Goal: Book appointment/travel/reservation

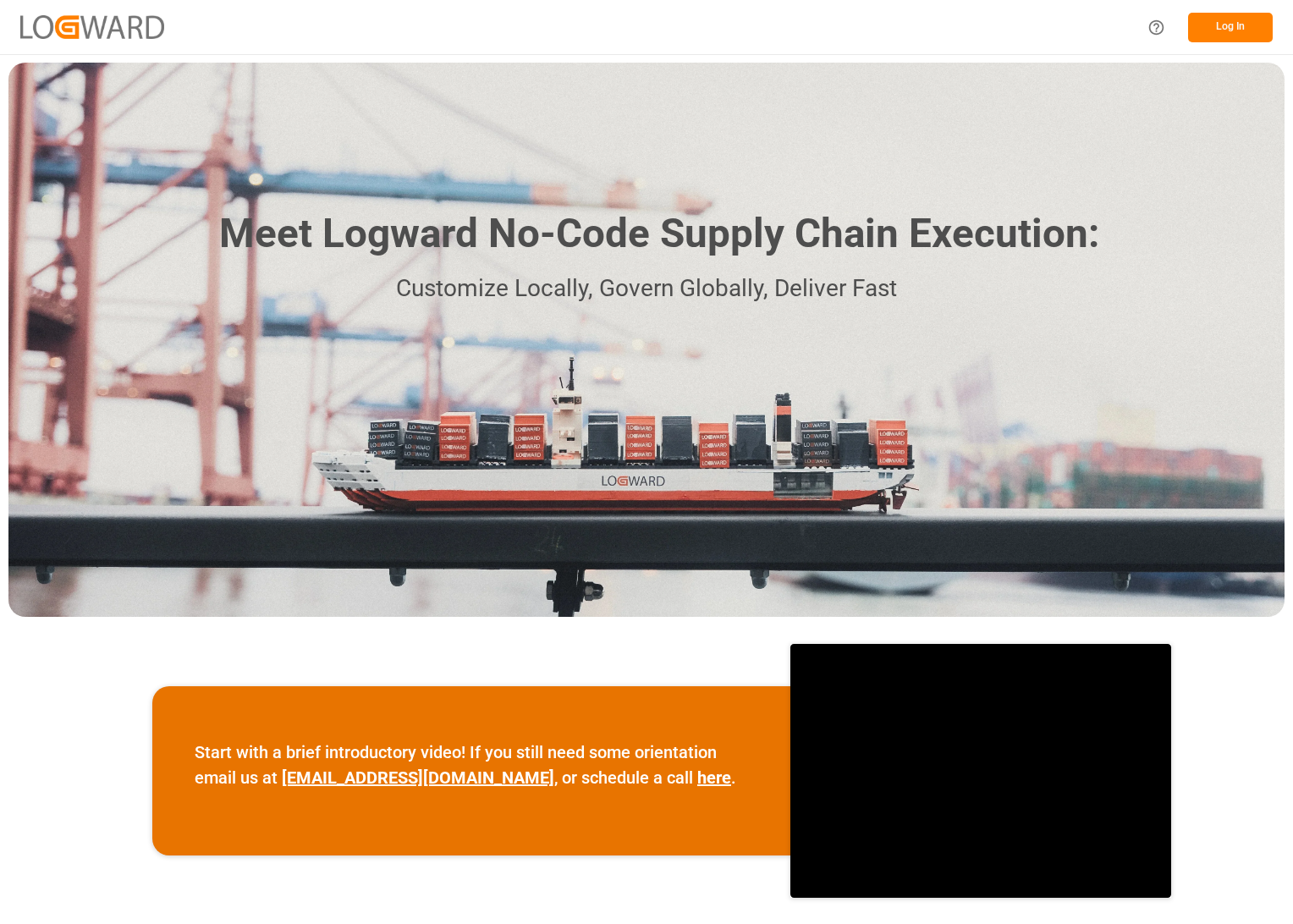
click at [1226, 25] on button "Log In" at bounding box center [1231, 27] width 85 height 30
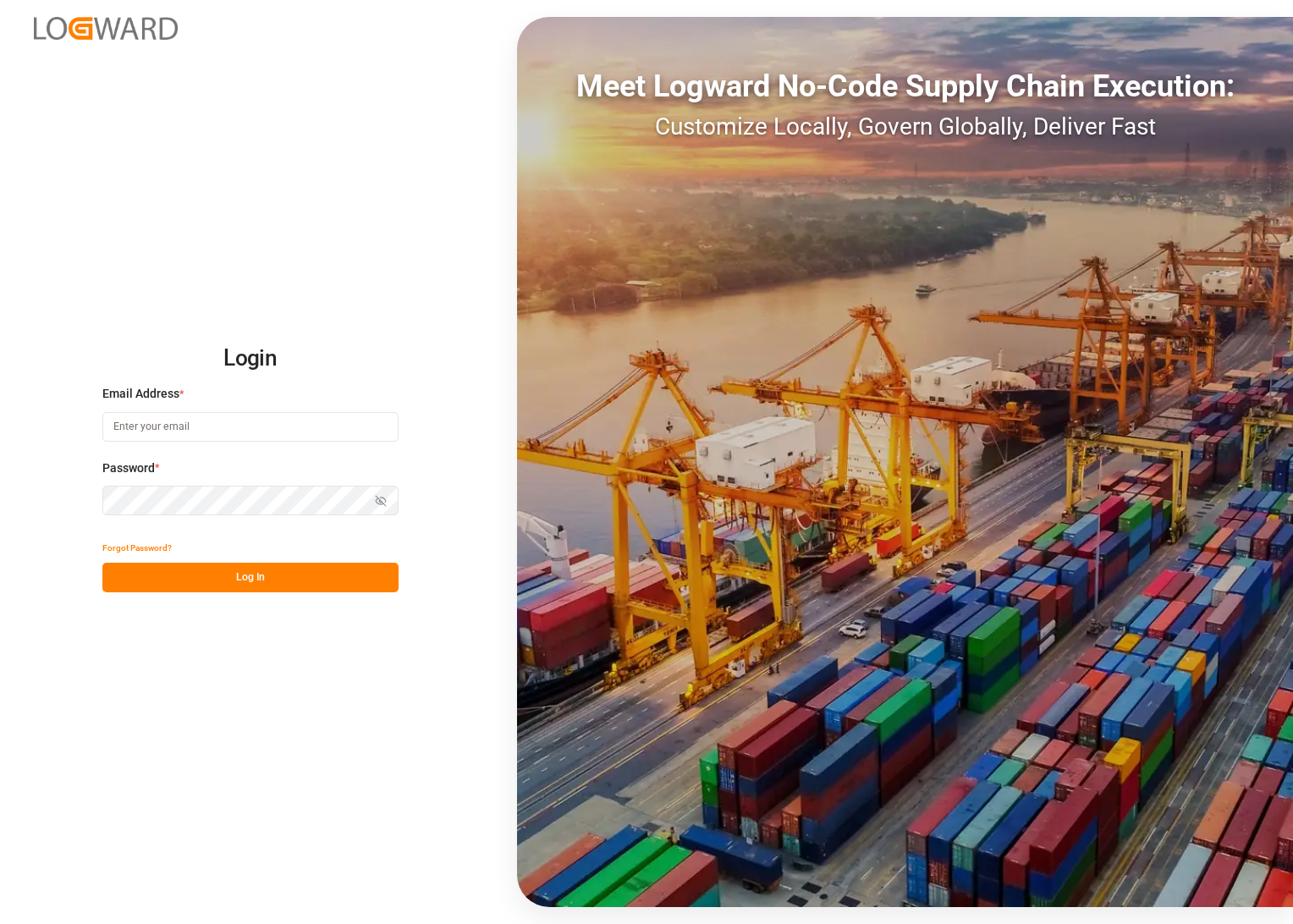
click at [142, 429] on input at bounding box center [251, 426] width 296 height 30
type input "[PERSON_NAME][EMAIL_ADDRESS][DOMAIN_NAME]"
click at [257, 579] on button "Log In" at bounding box center [251, 577] width 296 height 30
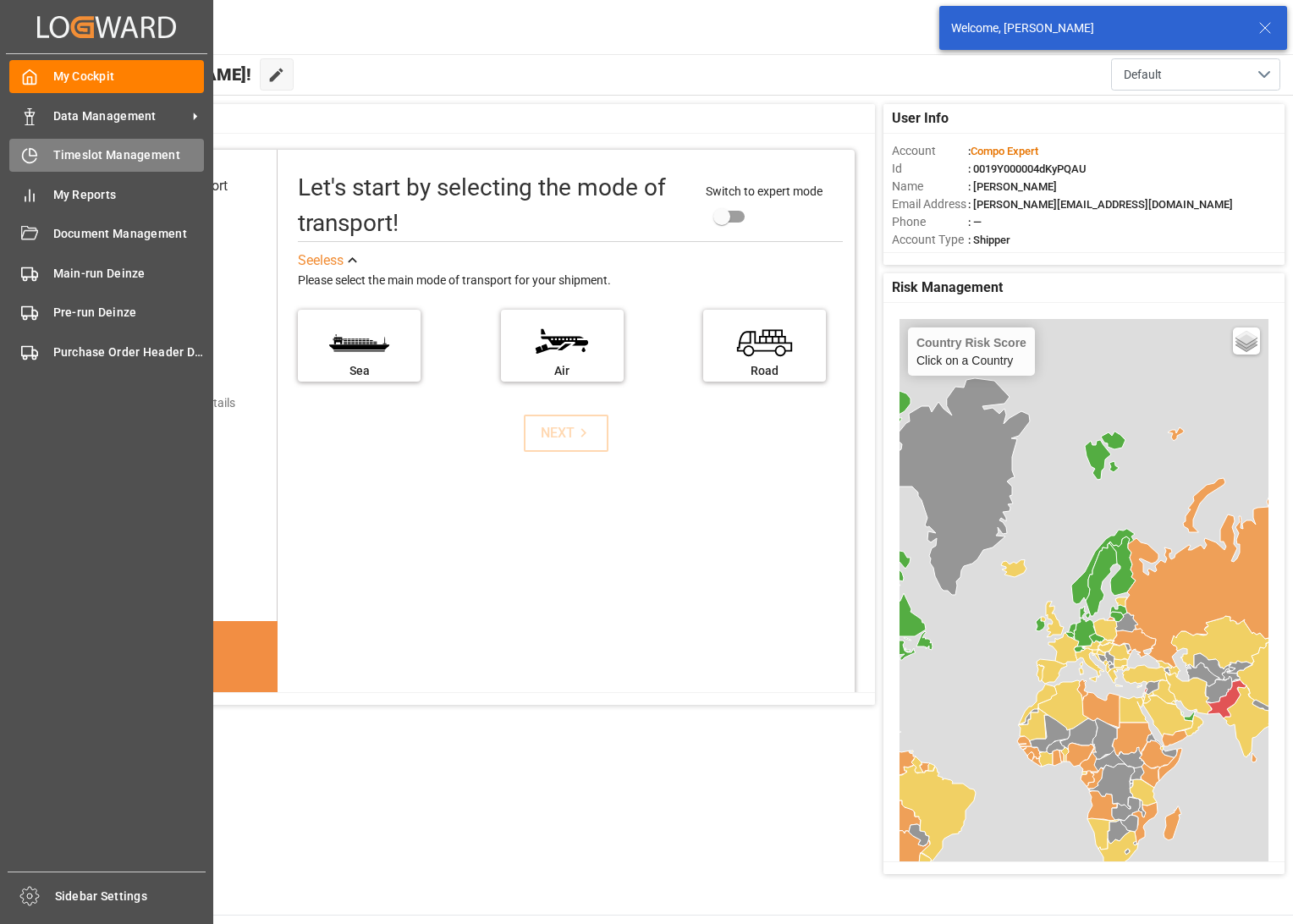
click at [64, 162] on span "Timeslot Management" at bounding box center [130, 155] width 152 height 18
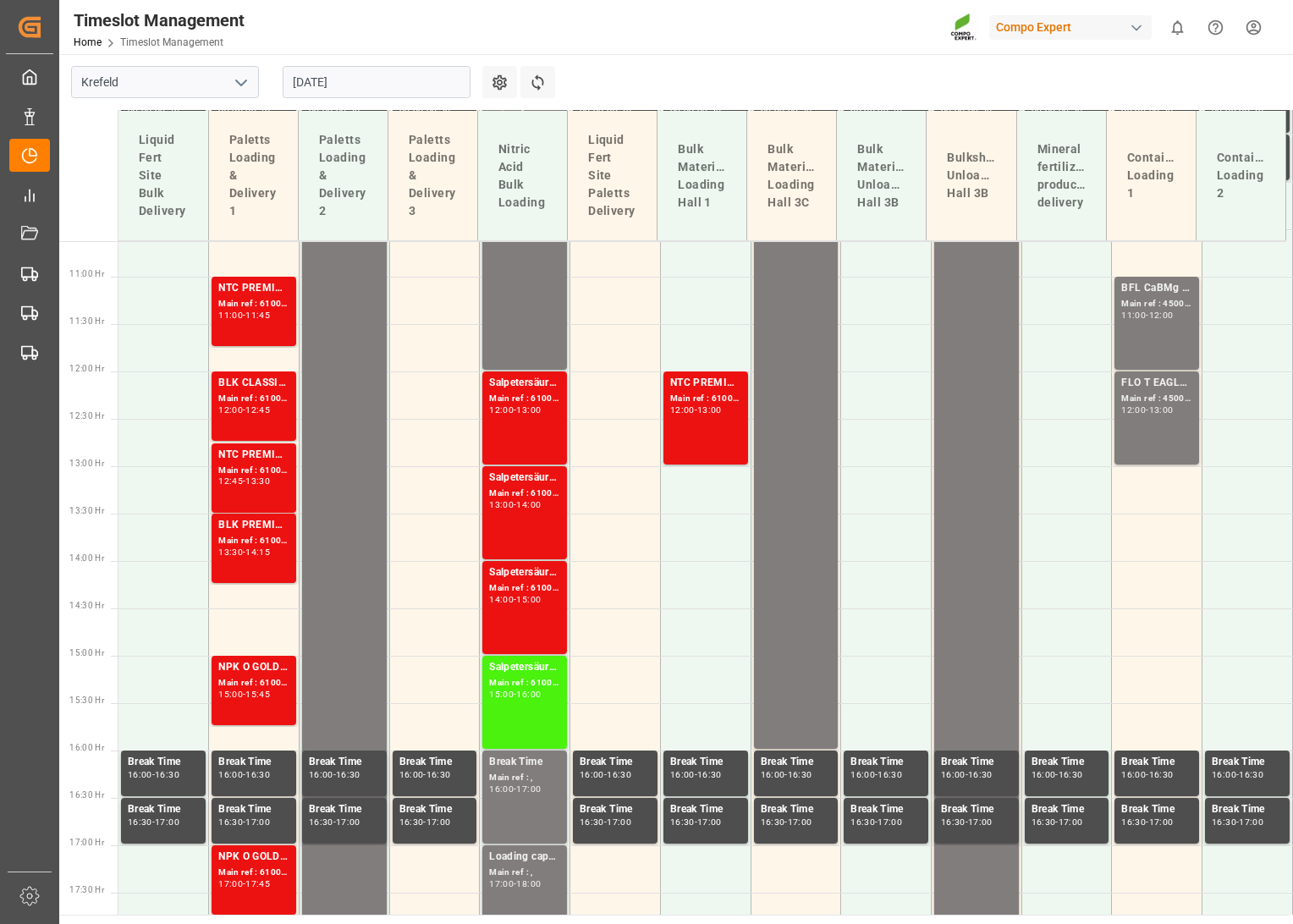
scroll to position [1008, 0]
click at [244, 77] on icon "open menu" at bounding box center [241, 83] width 20 height 20
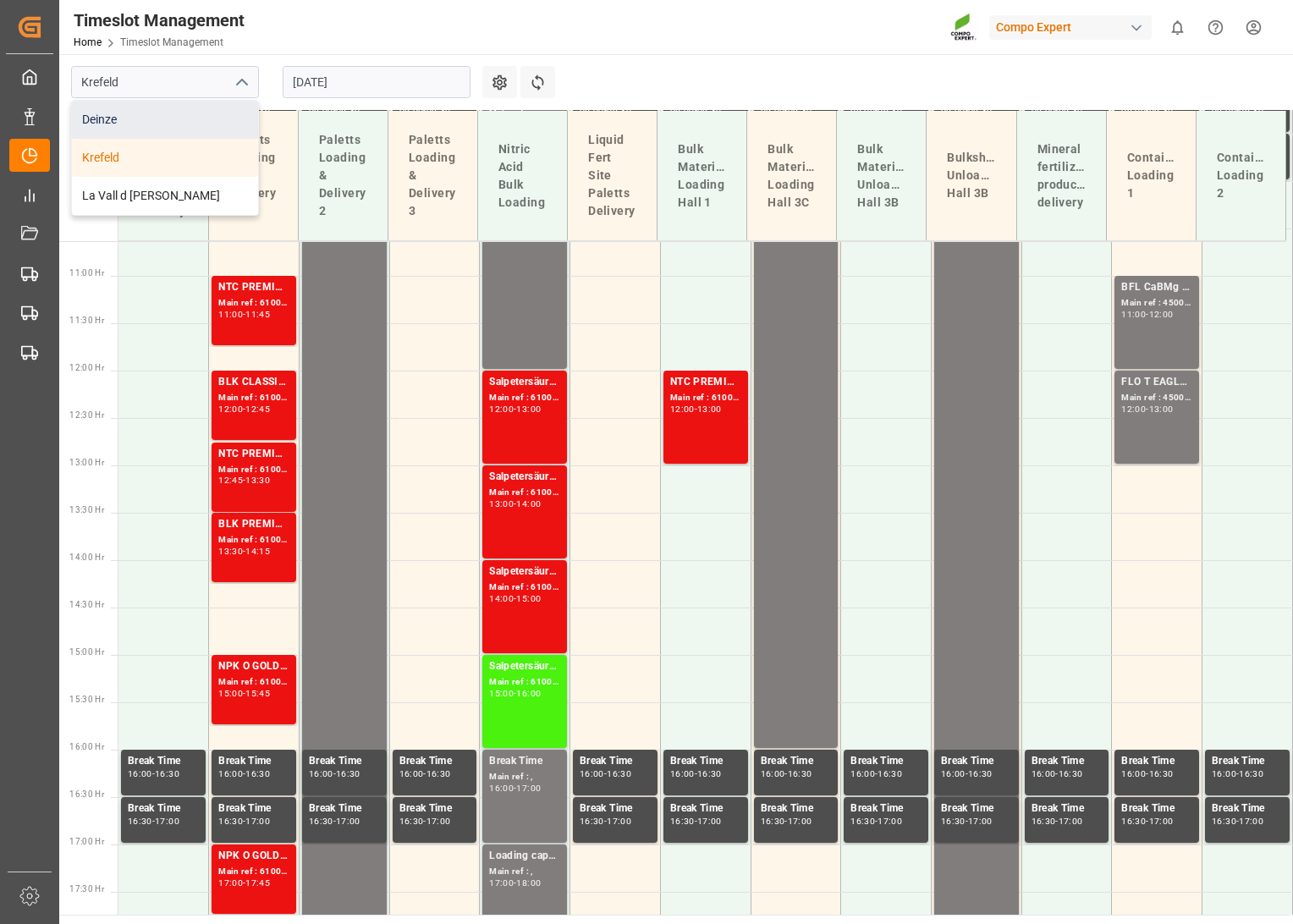
click at [149, 124] on div "Deinze" at bounding box center [165, 120] width 186 height 38
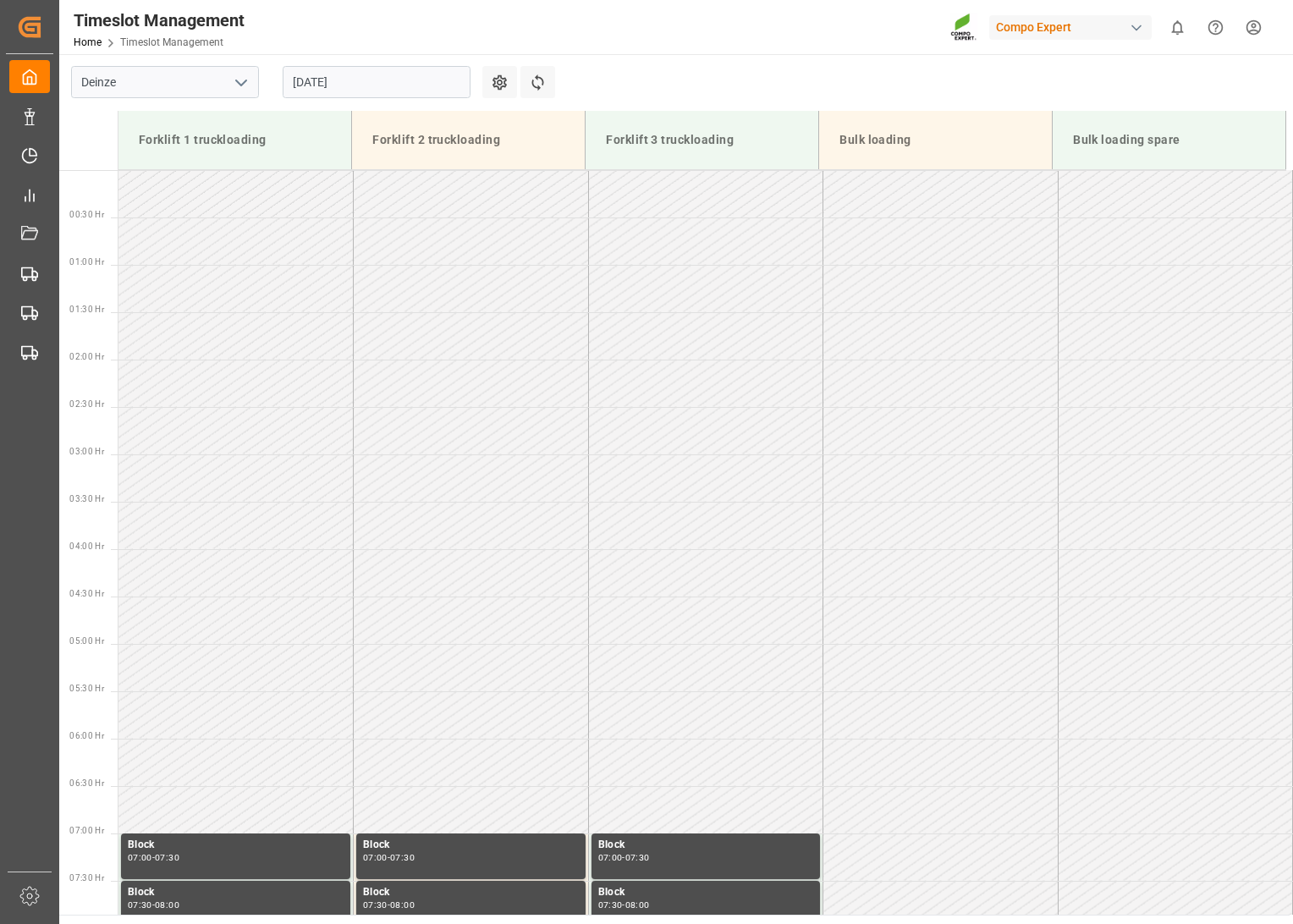
click at [438, 82] on input "[DATE]" at bounding box center [377, 82] width 188 height 32
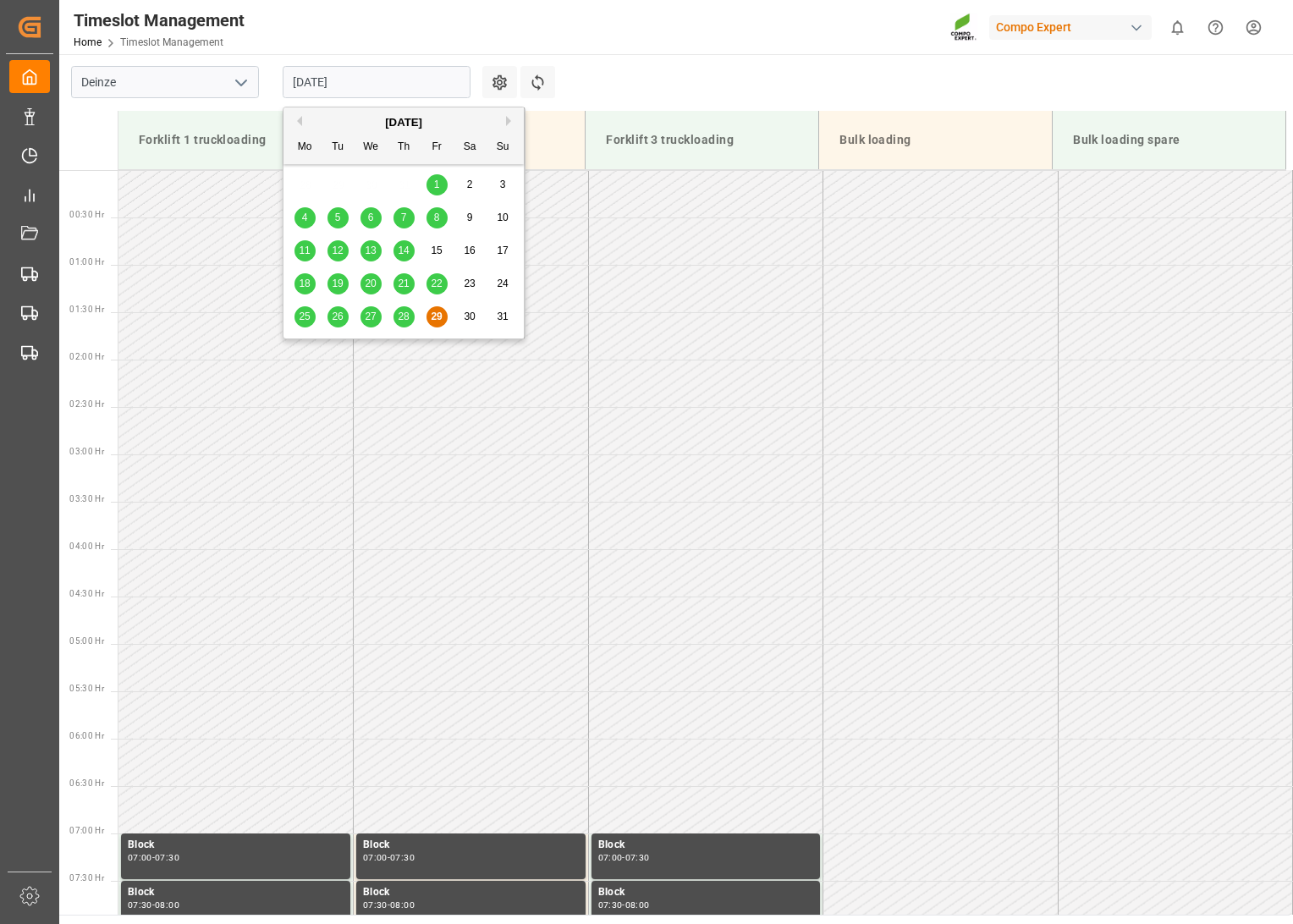
click at [507, 120] on button "Next Month" at bounding box center [511, 121] width 11 height 11
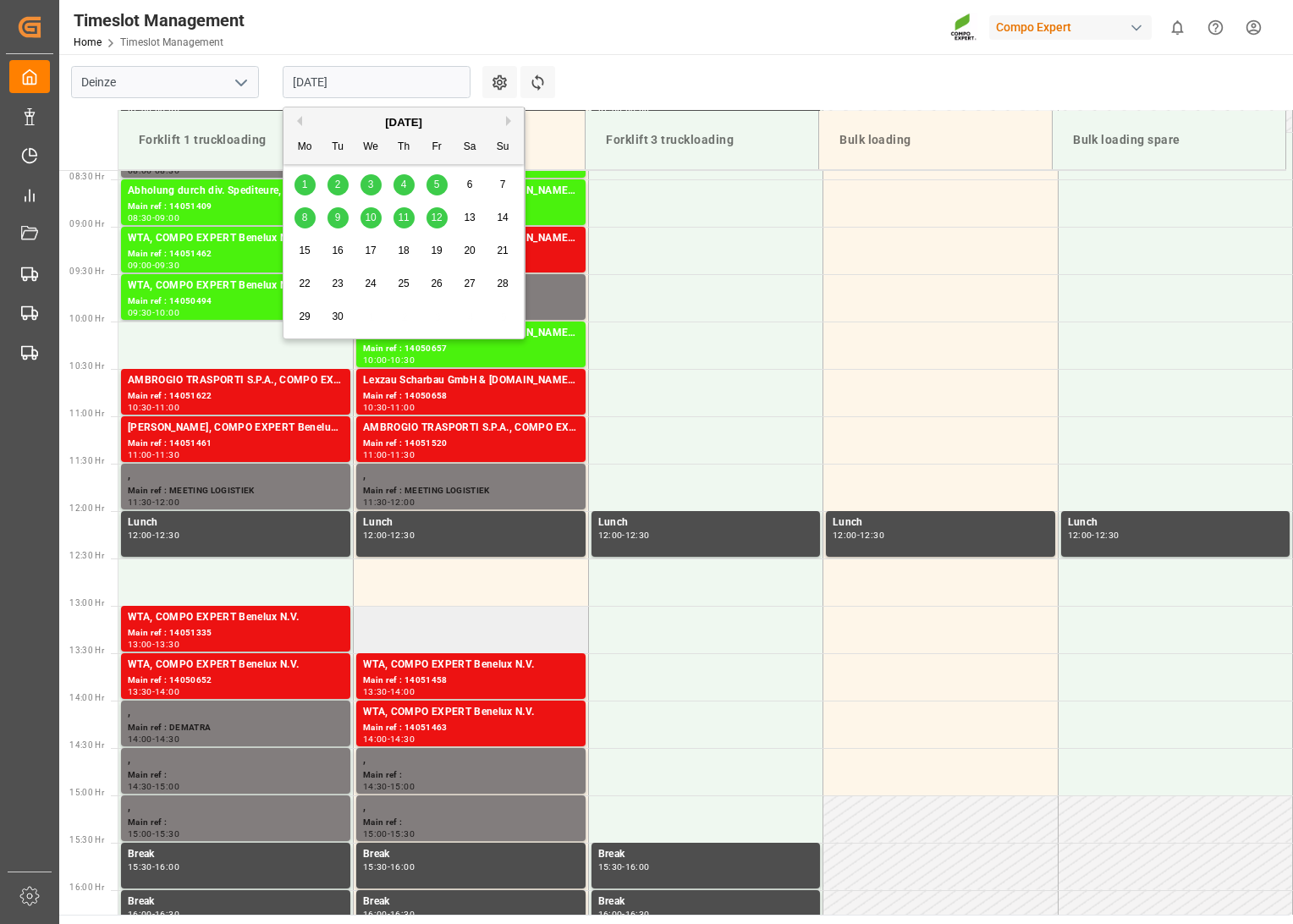
scroll to position [751, 0]
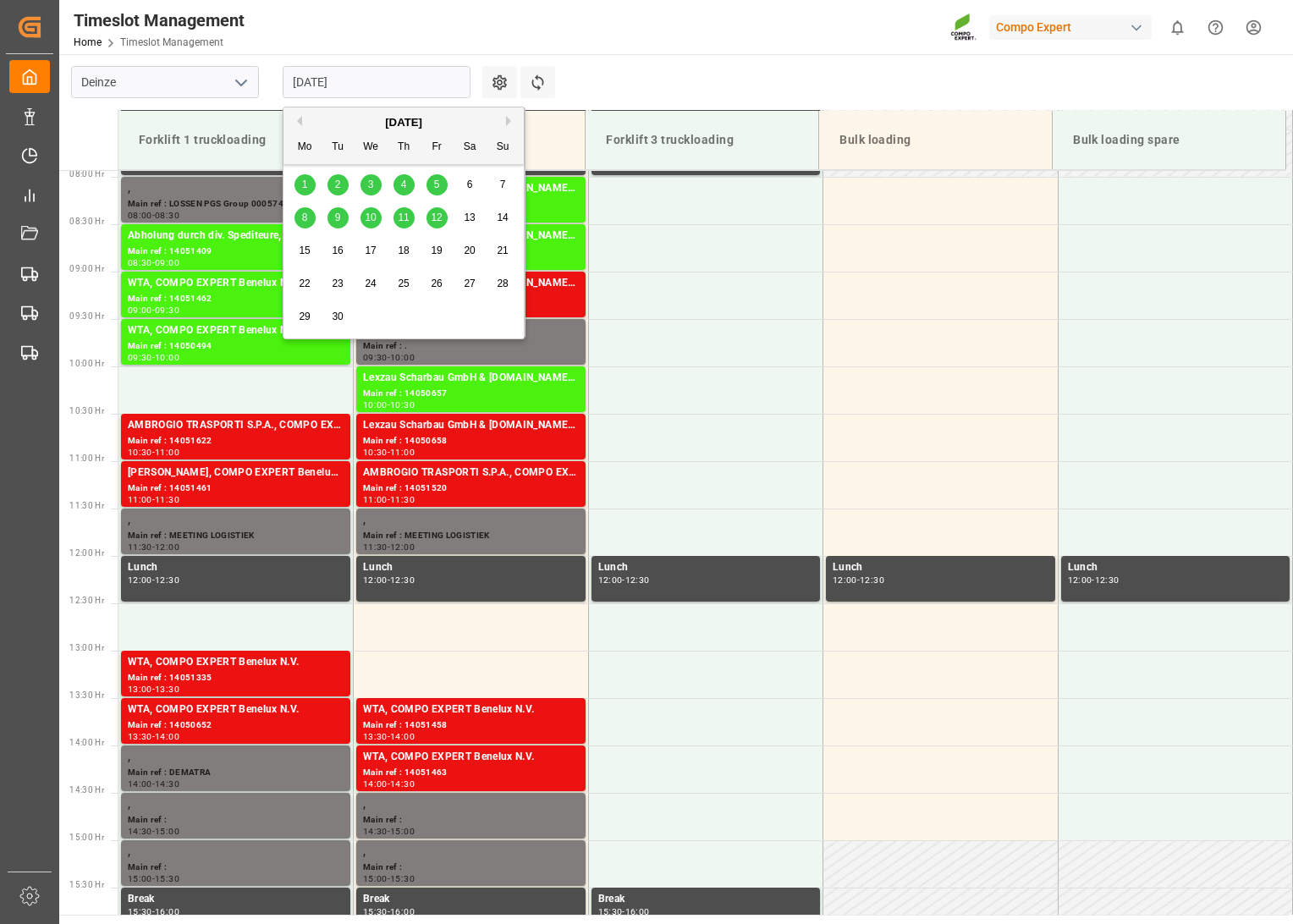
click at [303, 183] on span "1" at bounding box center [305, 184] width 6 height 12
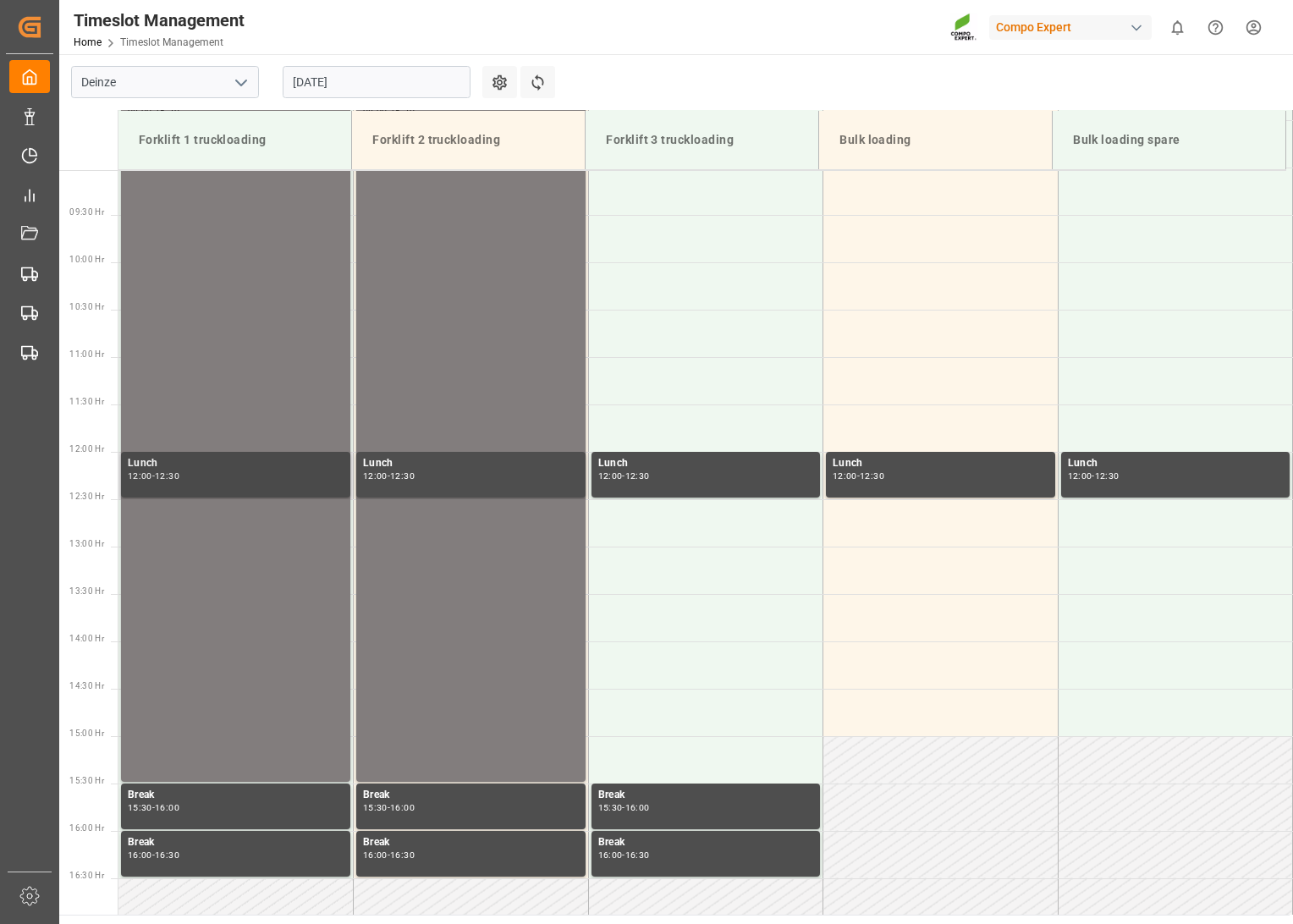
scroll to position [936, 0]
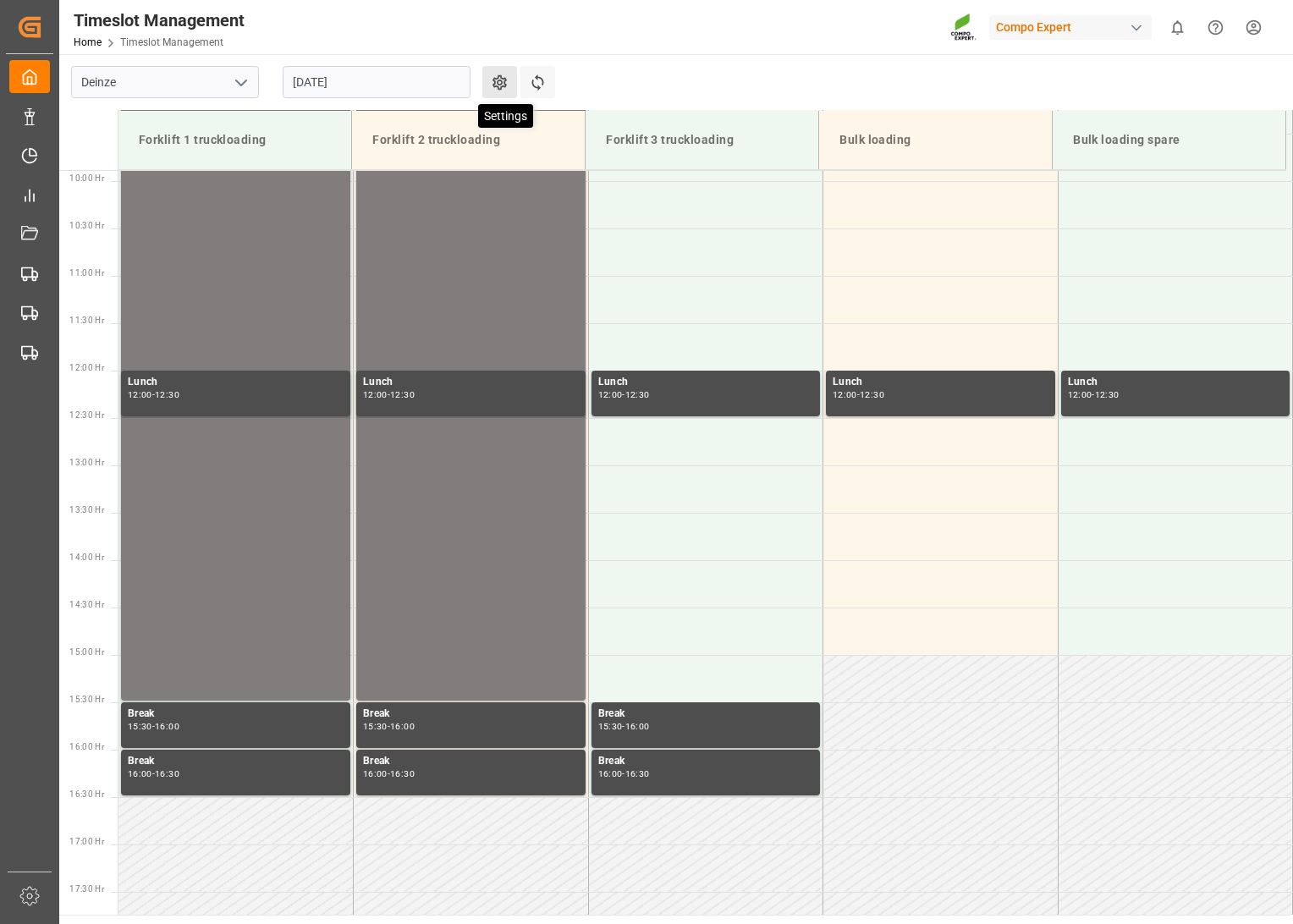
click at [497, 77] on icon at bounding box center [500, 83] width 18 height 18
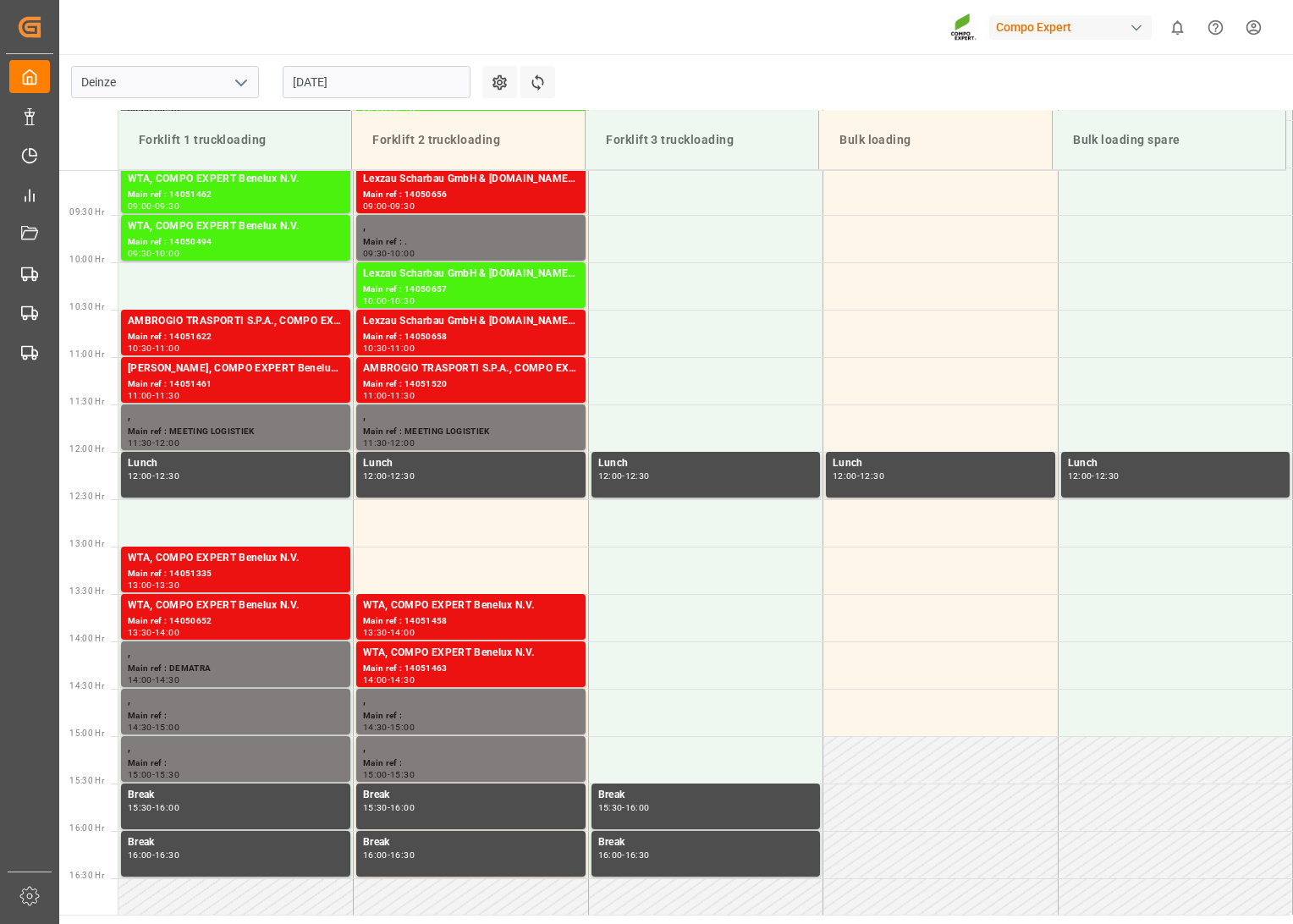
scroll to position [936, 0]
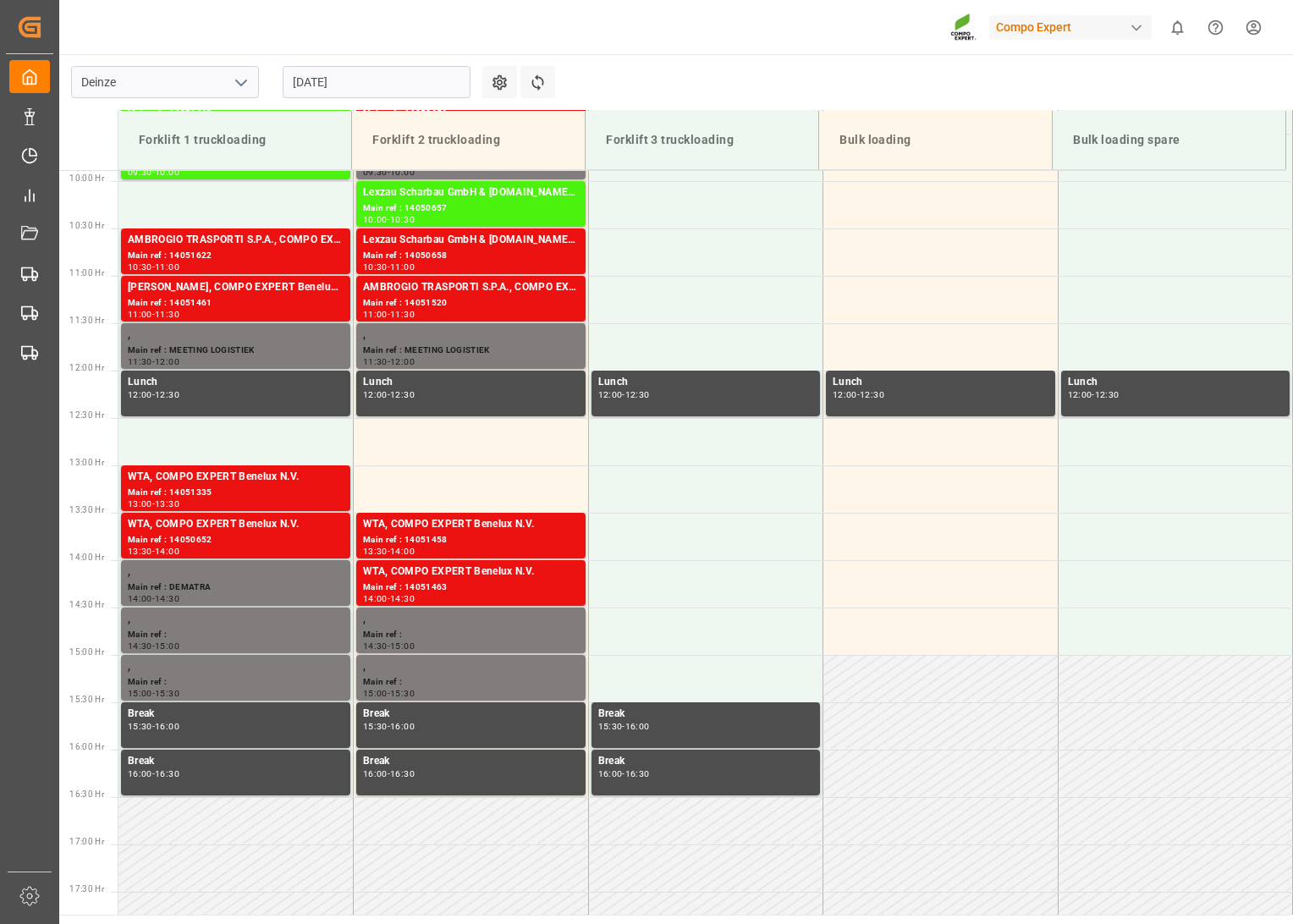
click at [430, 78] on input "[DATE]" at bounding box center [377, 82] width 188 height 32
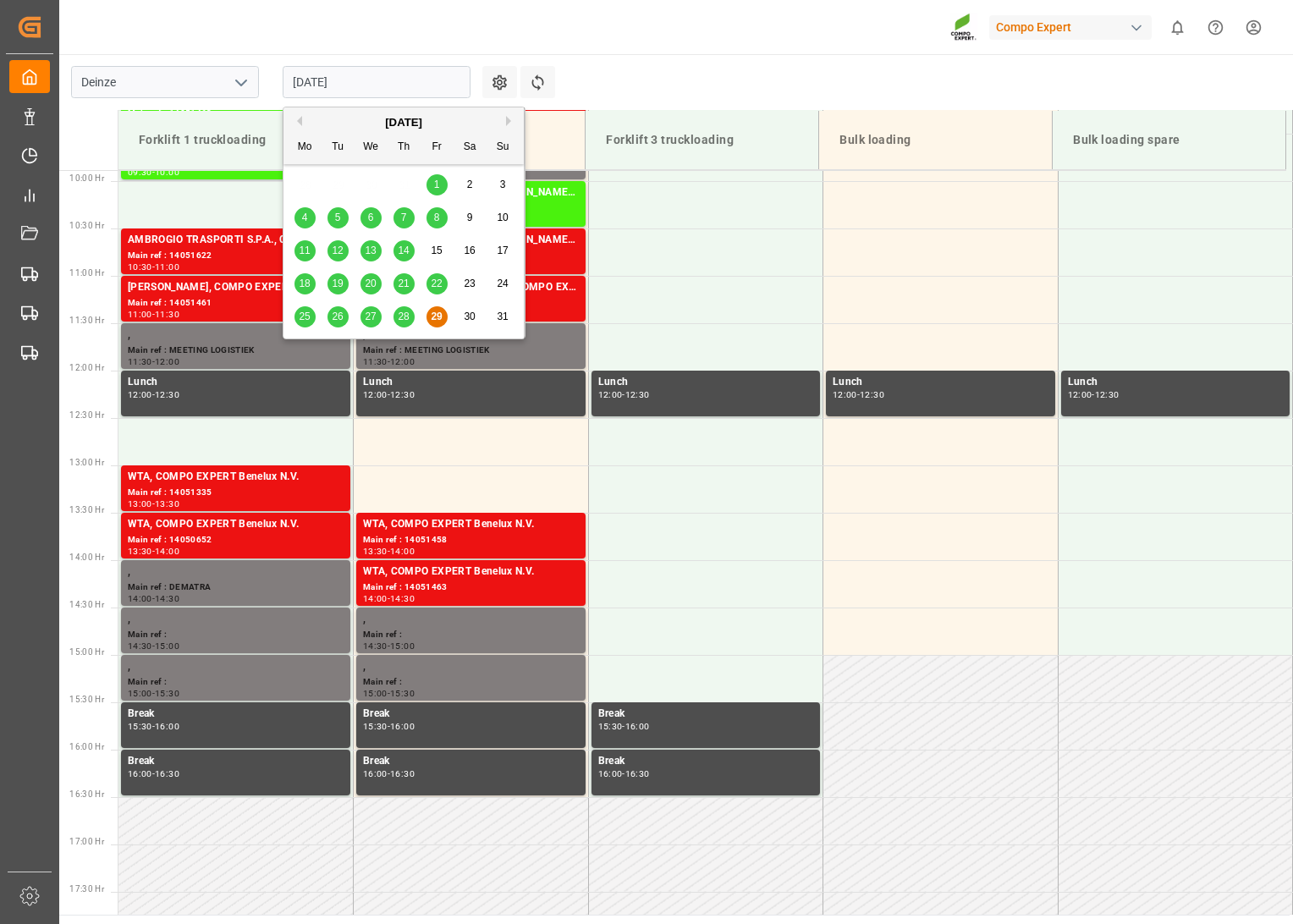
click at [504, 110] on div "[DATE] Mo Tu We Th Fr Sa Su" at bounding box center [403, 135] width 240 height 57
click at [506, 120] on button "Next Month" at bounding box center [511, 121] width 11 height 11
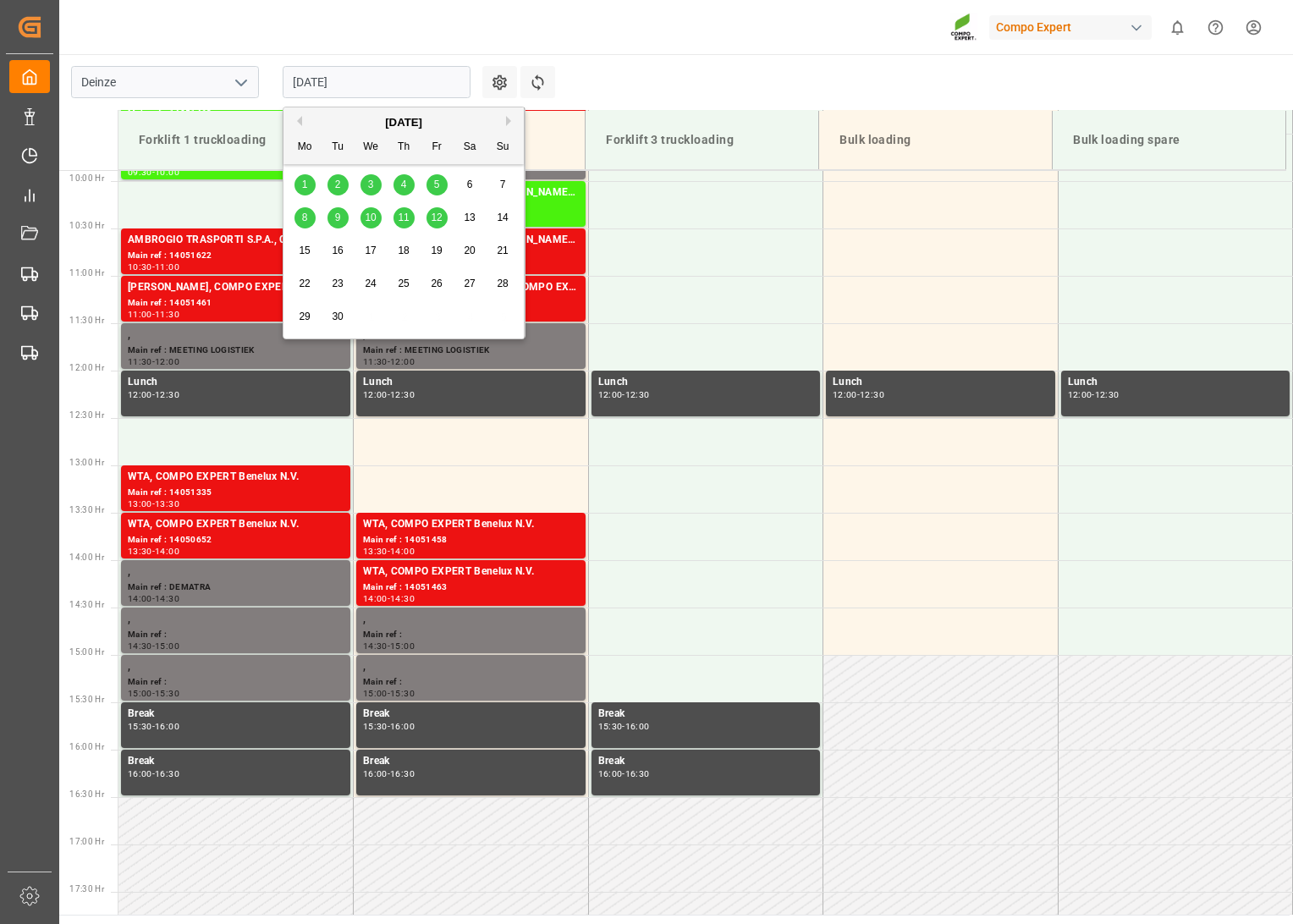
click at [336, 182] on span "2" at bounding box center [338, 184] width 6 height 12
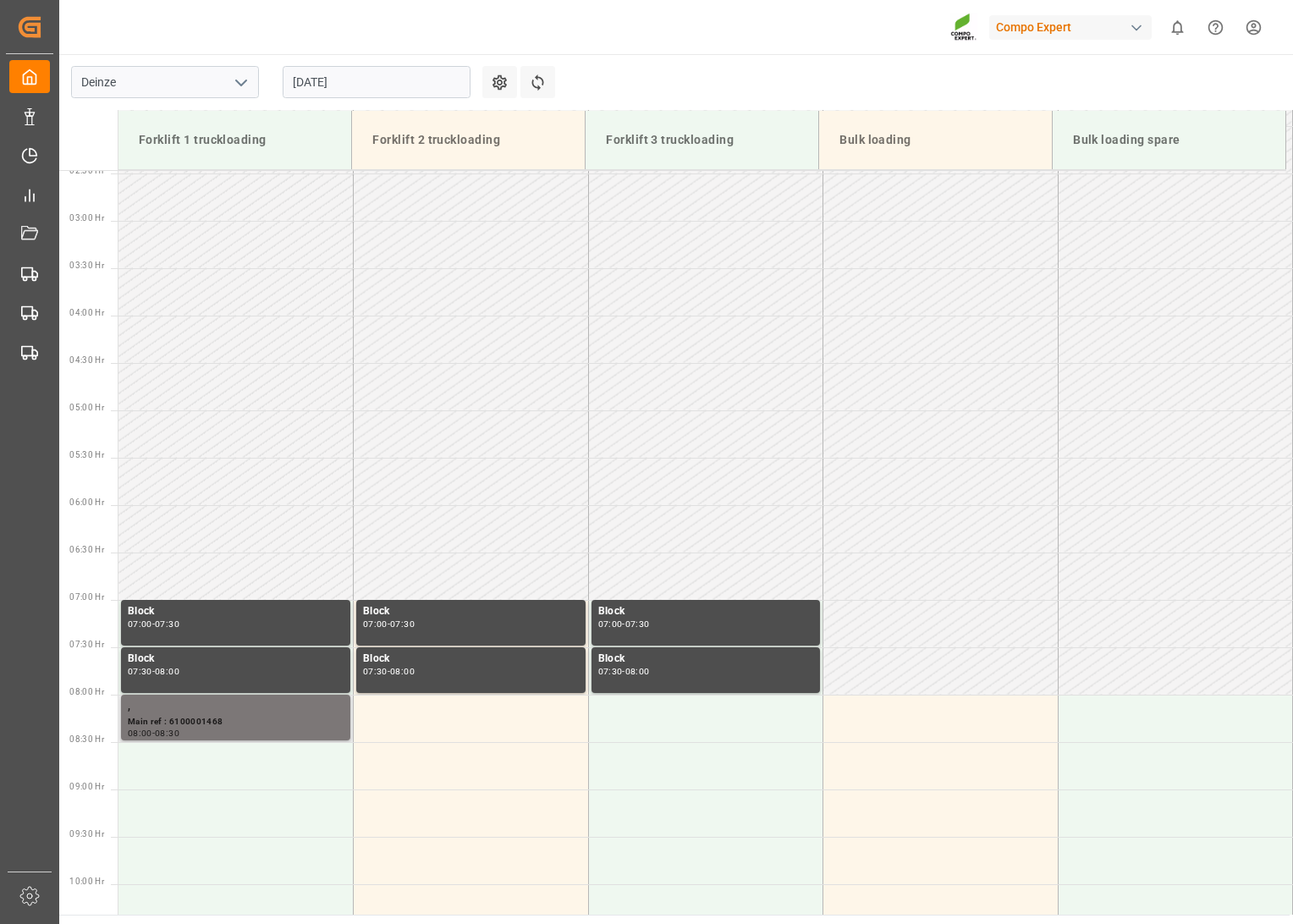
scroll to position [184, 0]
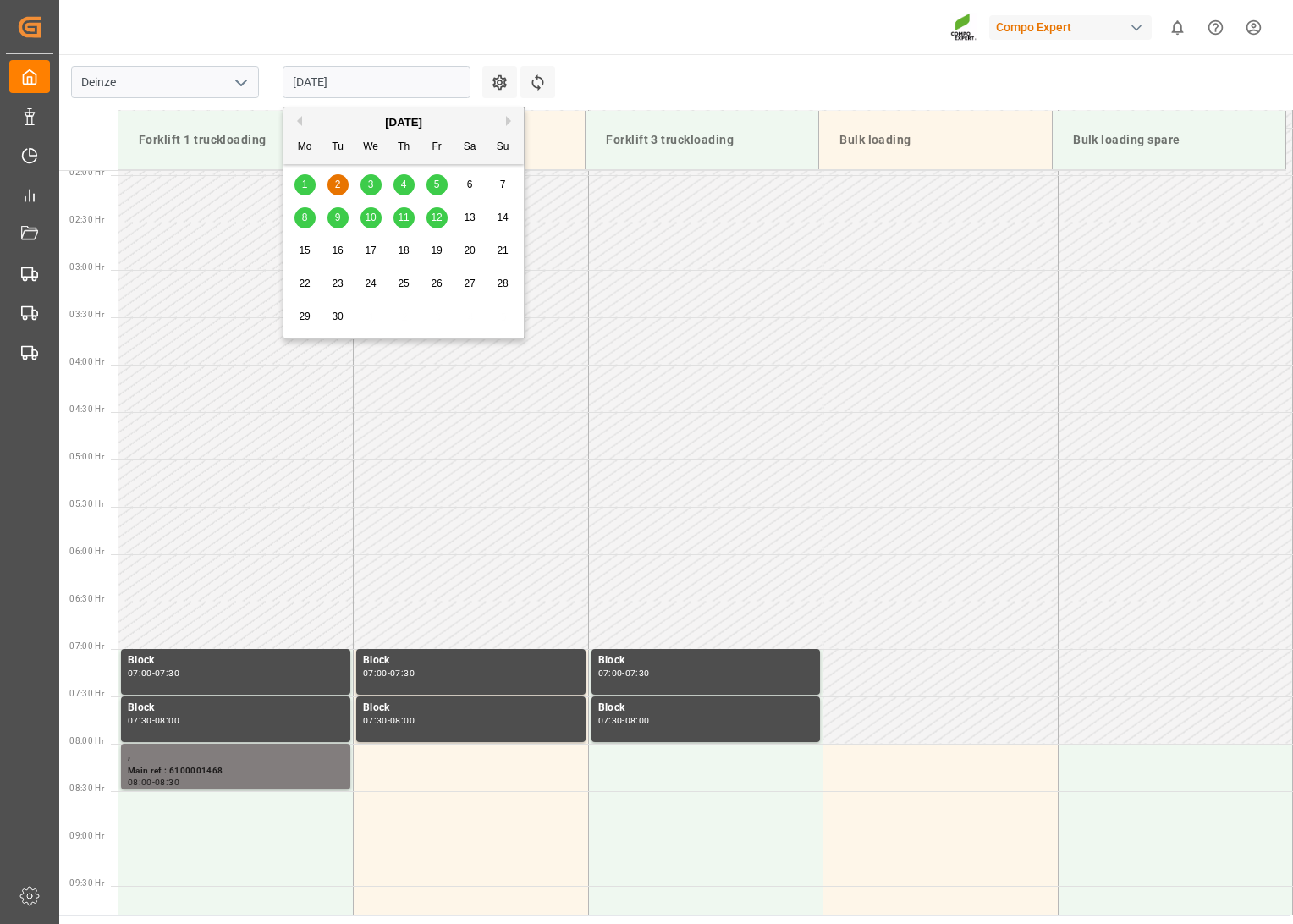
click at [393, 83] on input "[DATE]" at bounding box center [377, 82] width 188 height 32
click at [373, 182] on span "3" at bounding box center [371, 184] width 6 height 12
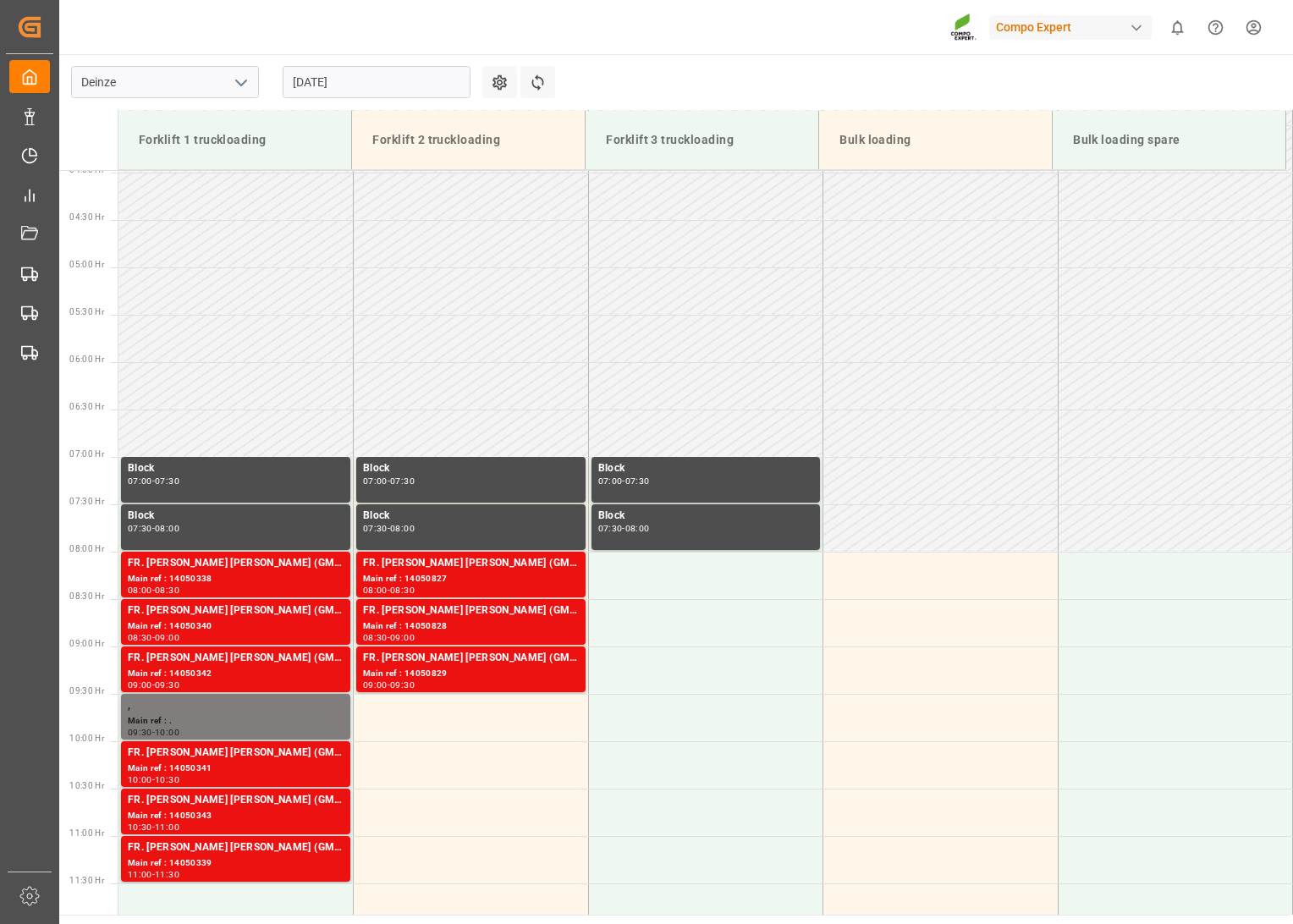
scroll to position [373, 0]
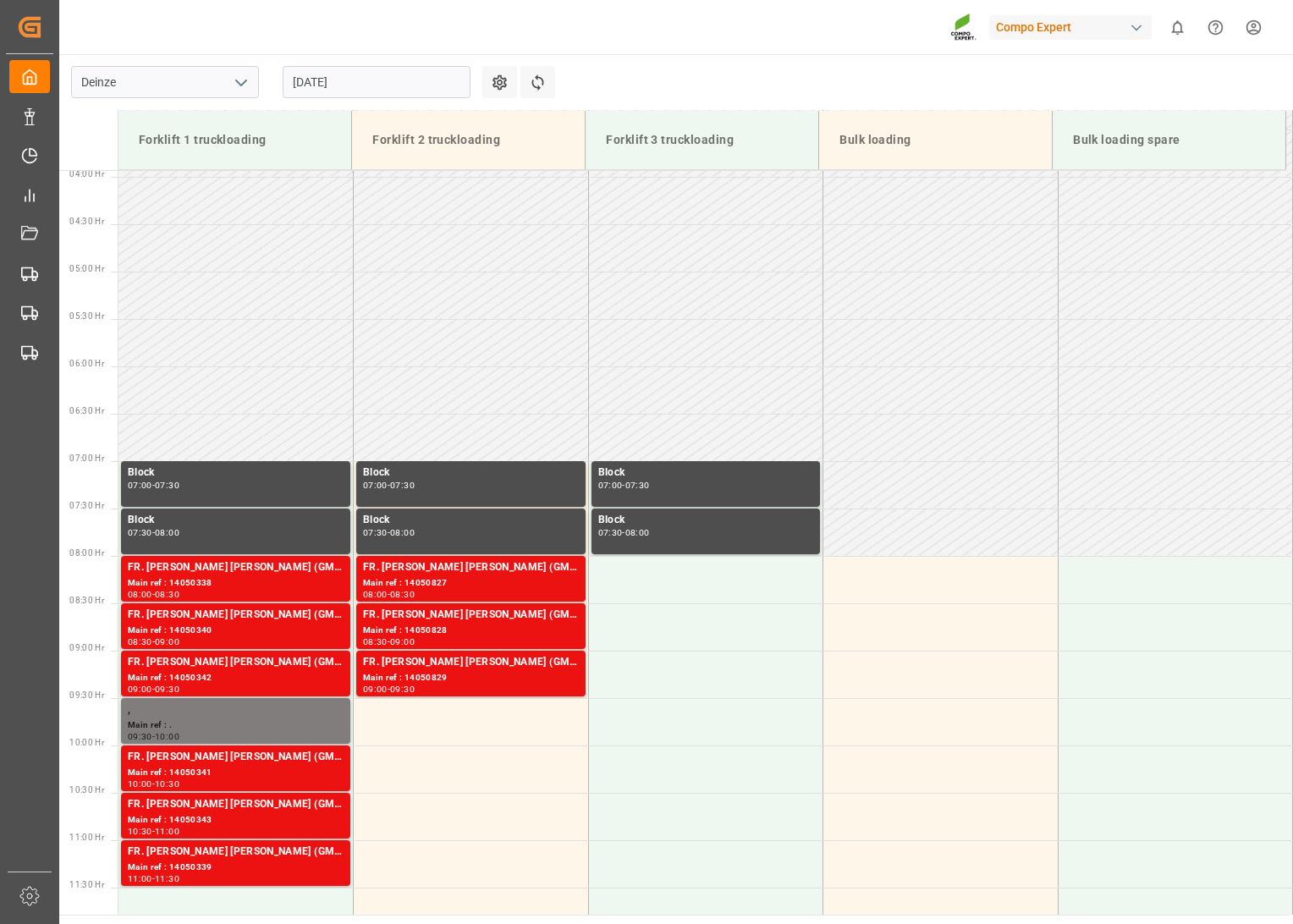
click at [440, 80] on input "[DATE]" at bounding box center [377, 82] width 188 height 32
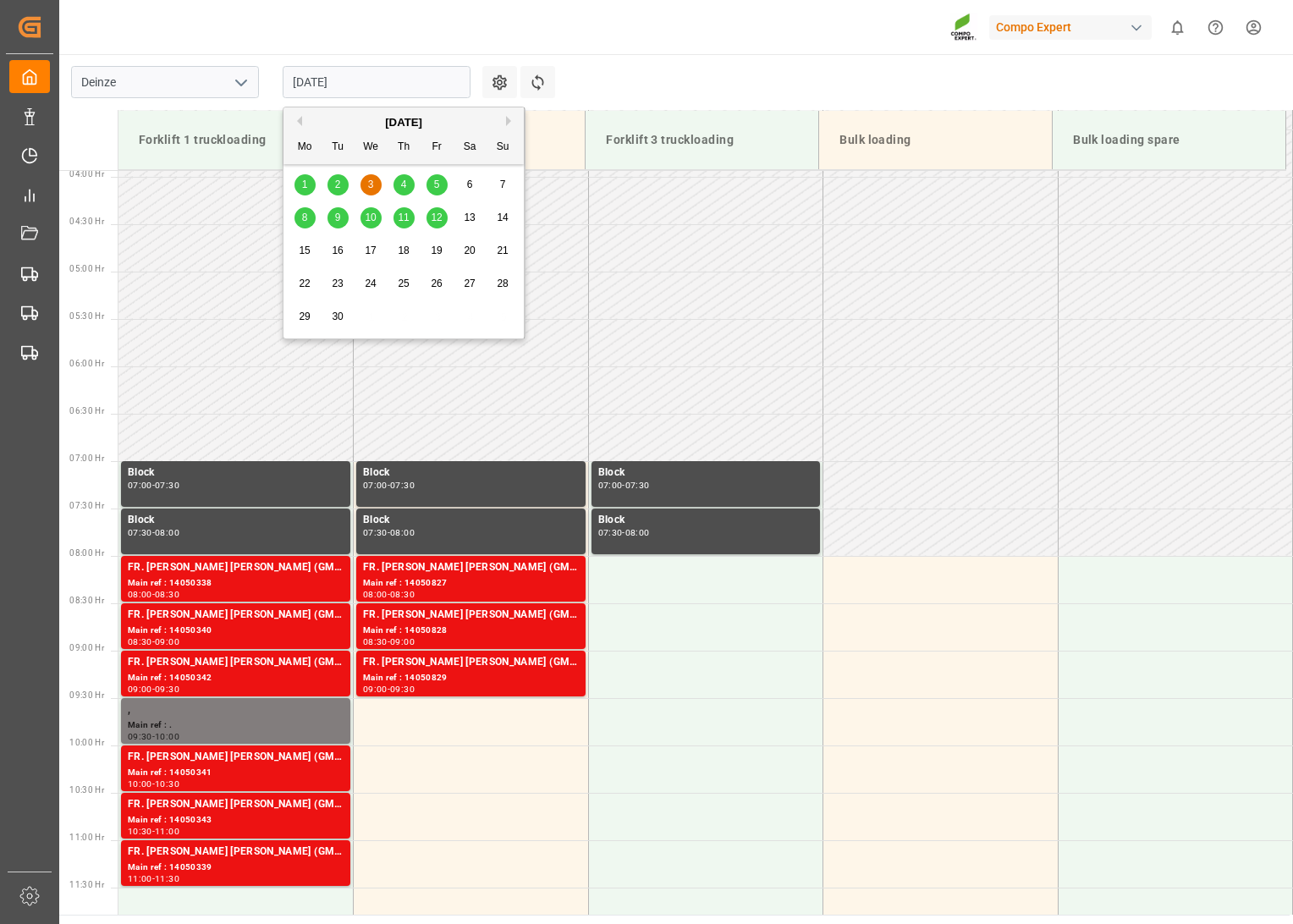
click at [405, 181] on span "4" at bounding box center [404, 184] width 6 height 12
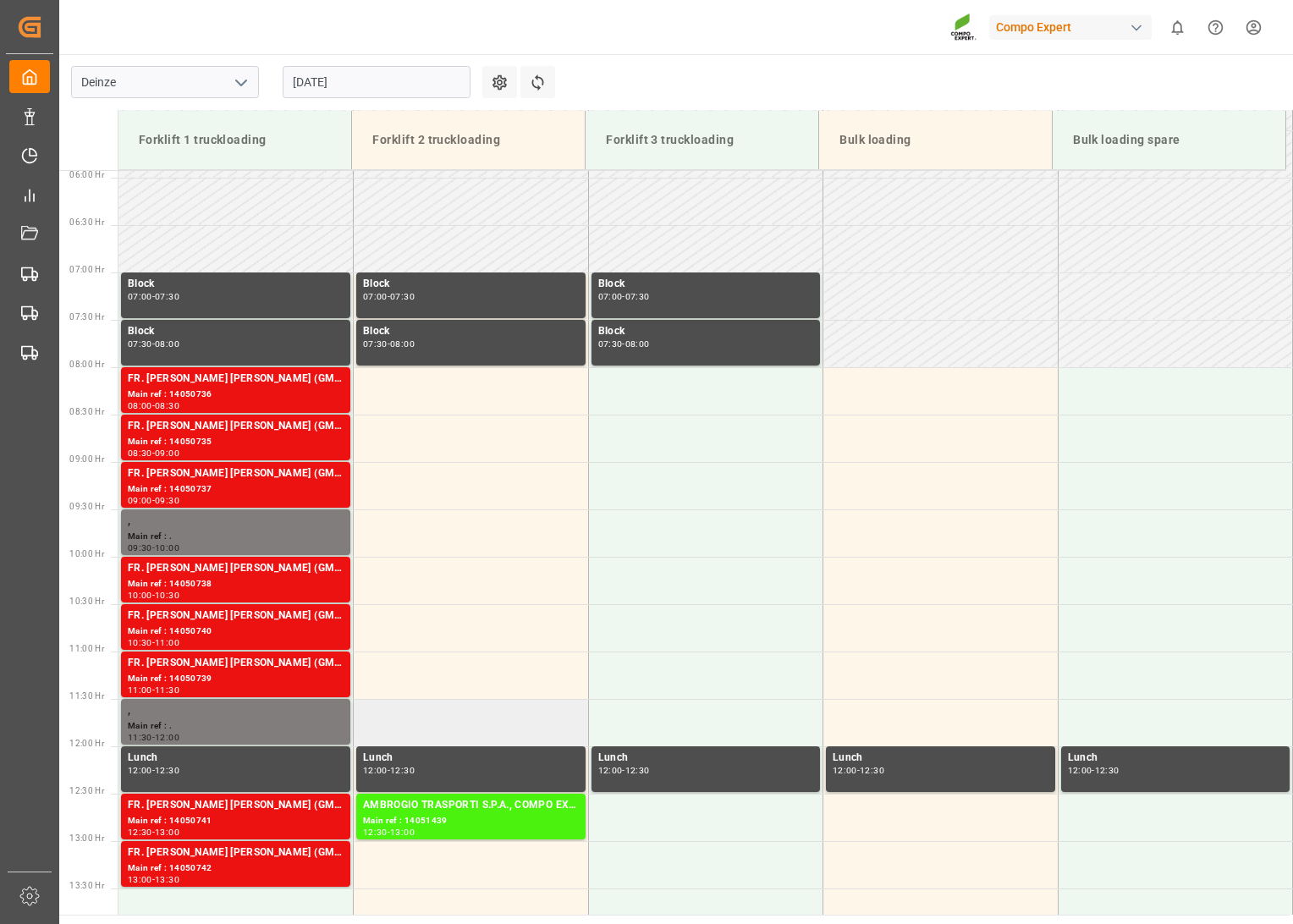
scroll to position [749, 0]
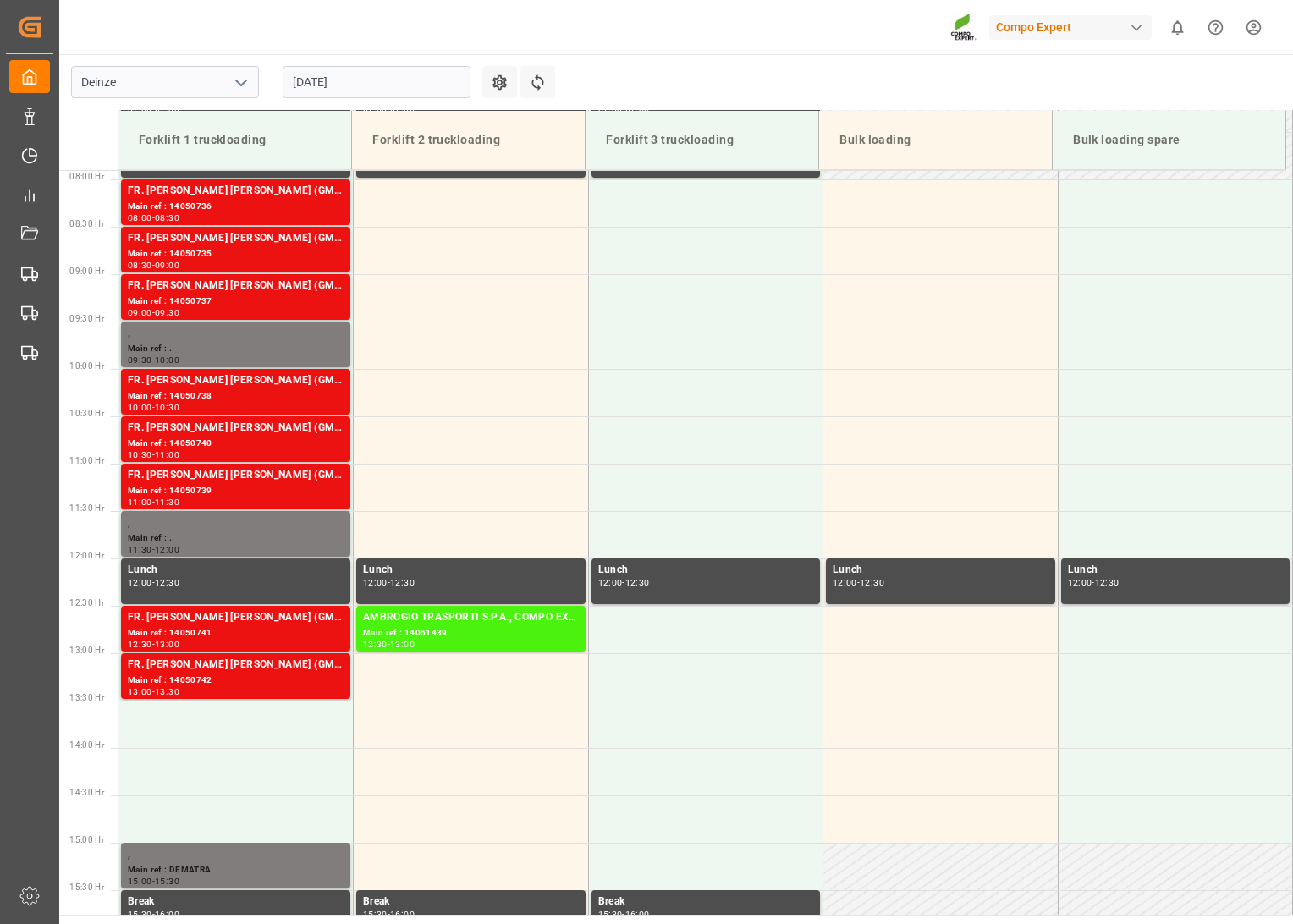
click at [400, 79] on input "[DATE]" at bounding box center [377, 82] width 188 height 32
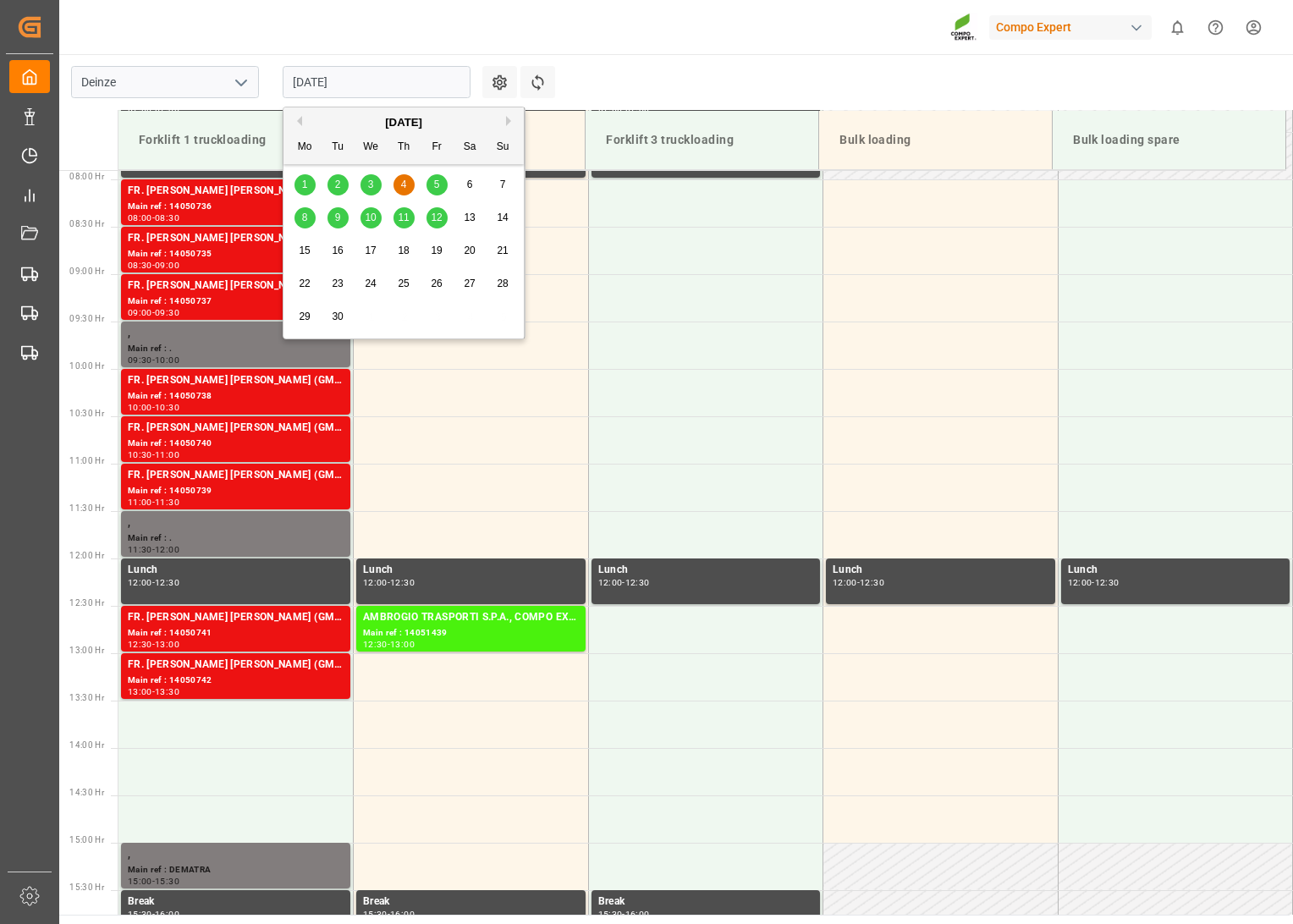
click at [438, 188] on span "5" at bounding box center [437, 184] width 6 height 12
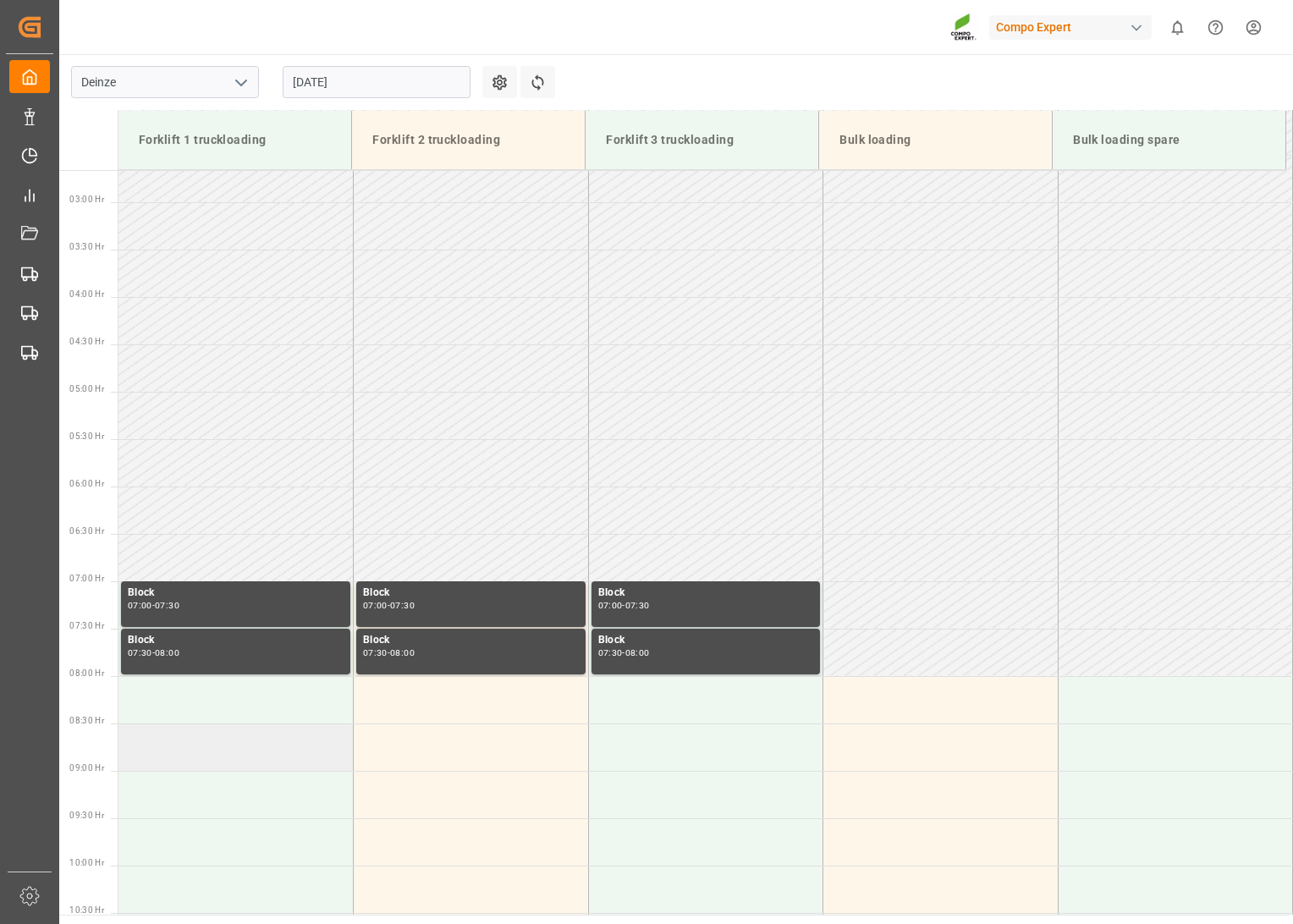
scroll to position [184, 0]
